Goal: Find specific page/section: Find specific page/section

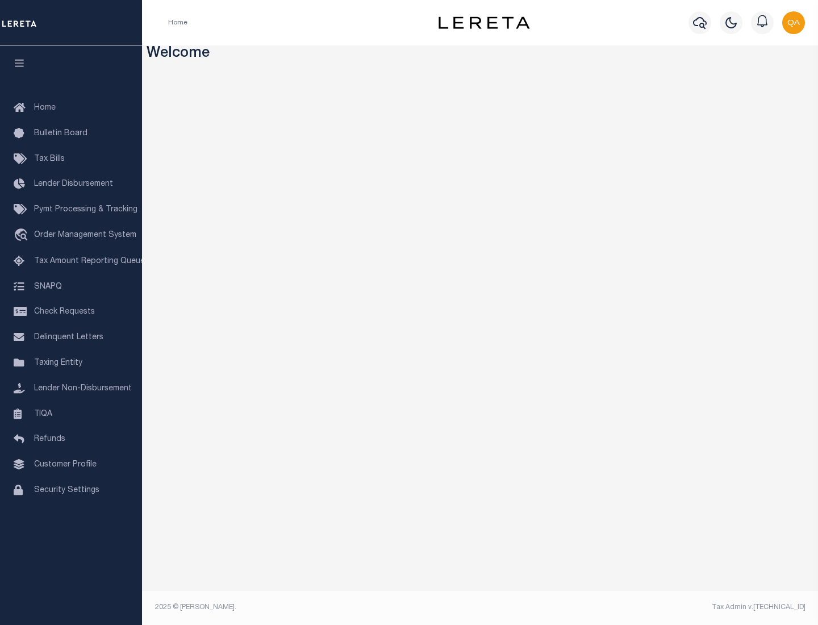
click at [71, 414] on link "TIQA" at bounding box center [71, 415] width 142 height 26
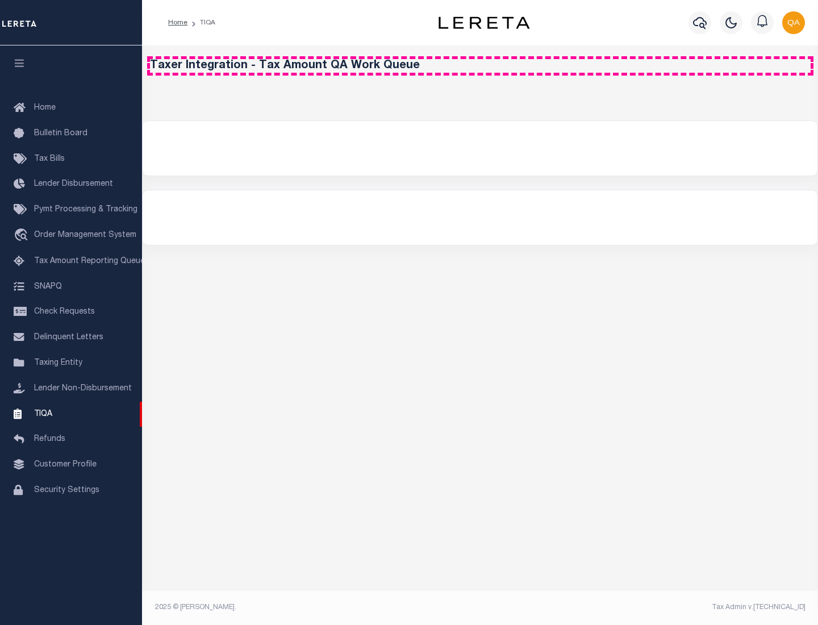
select select "200"
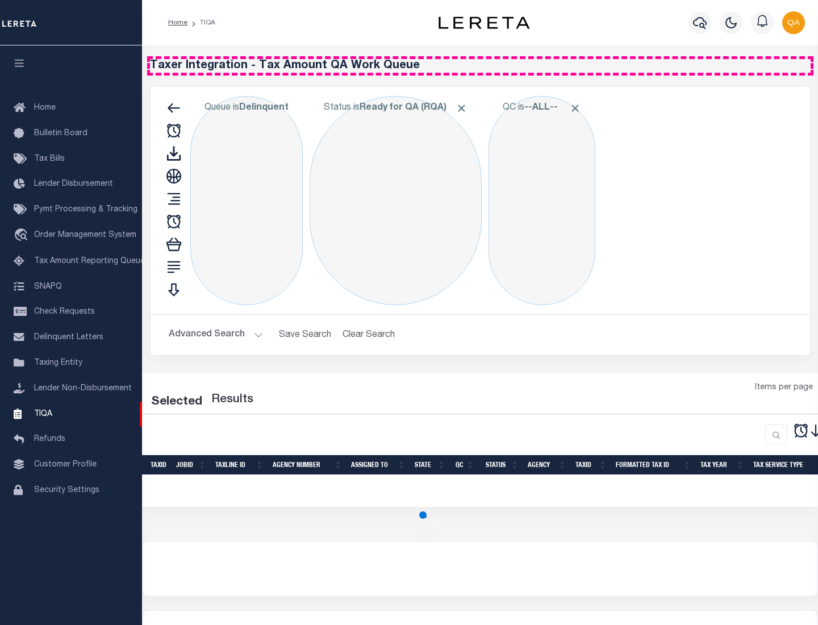
select select "200"
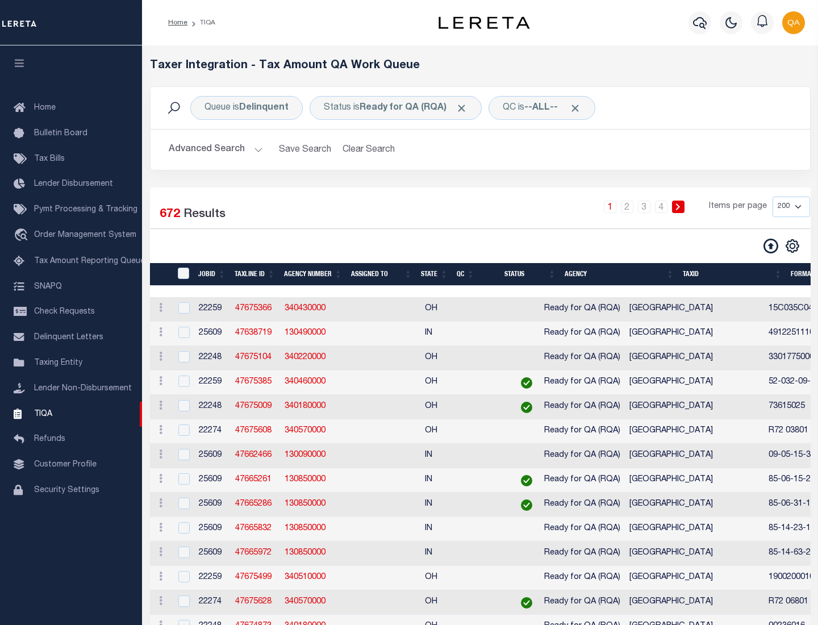
click at [465, 108] on span "Click to Remove" at bounding box center [462, 108] width 12 height 12
